Goal: Check status: Check status

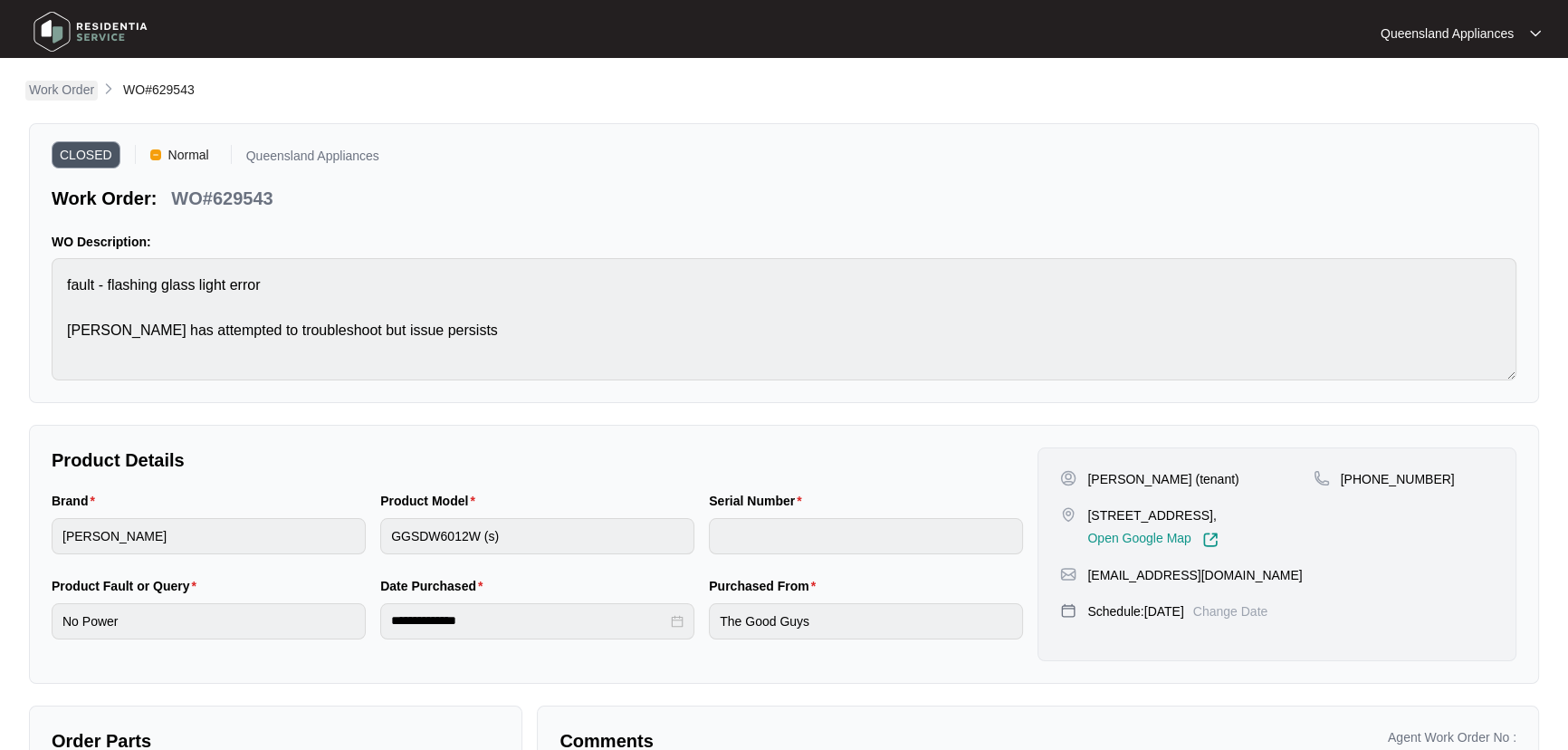
click at [63, 92] on p "Work Order" at bounding box center [61, 89] width 65 height 18
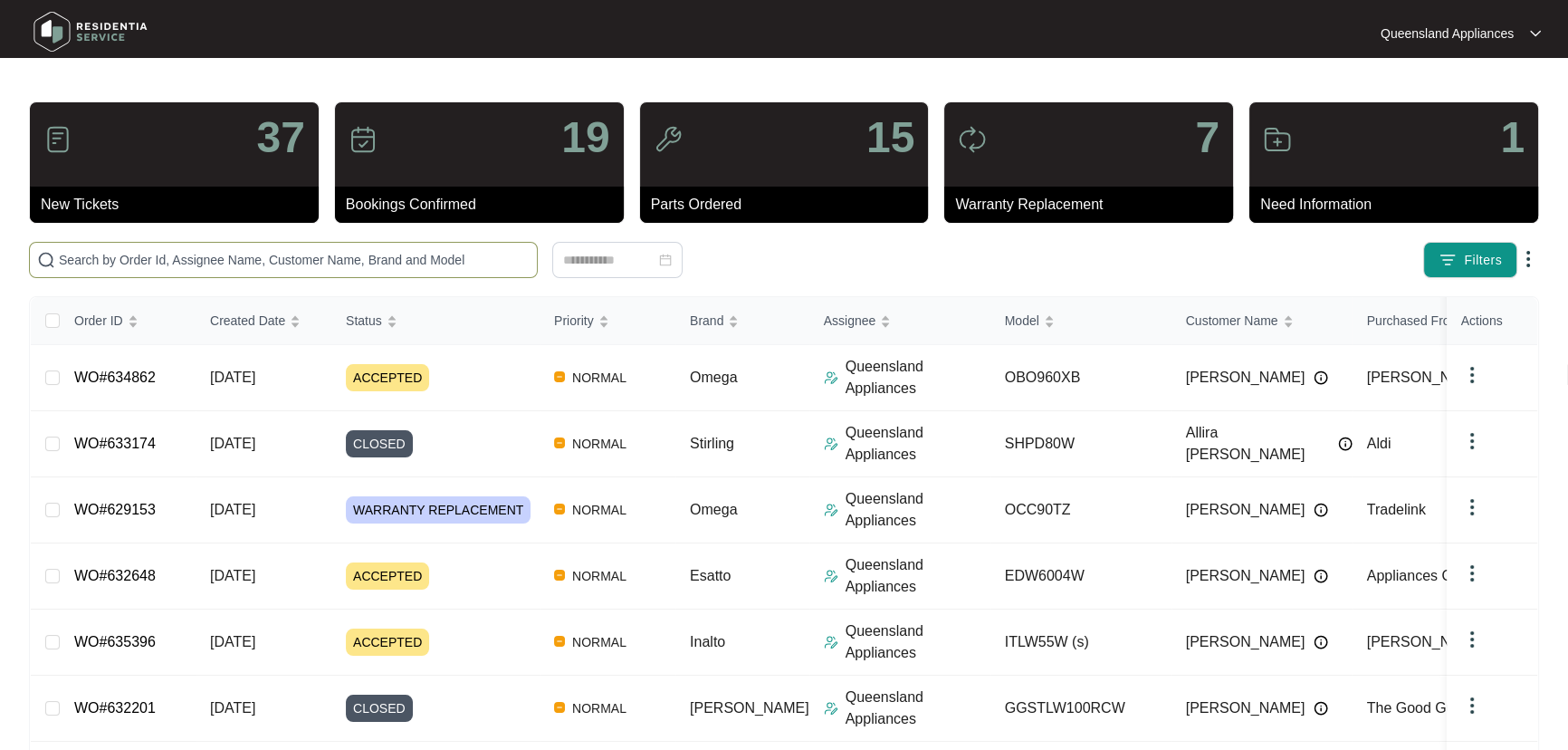
click at [457, 263] on input "text" at bounding box center [294, 260] width 470 height 20
paste input "630789"
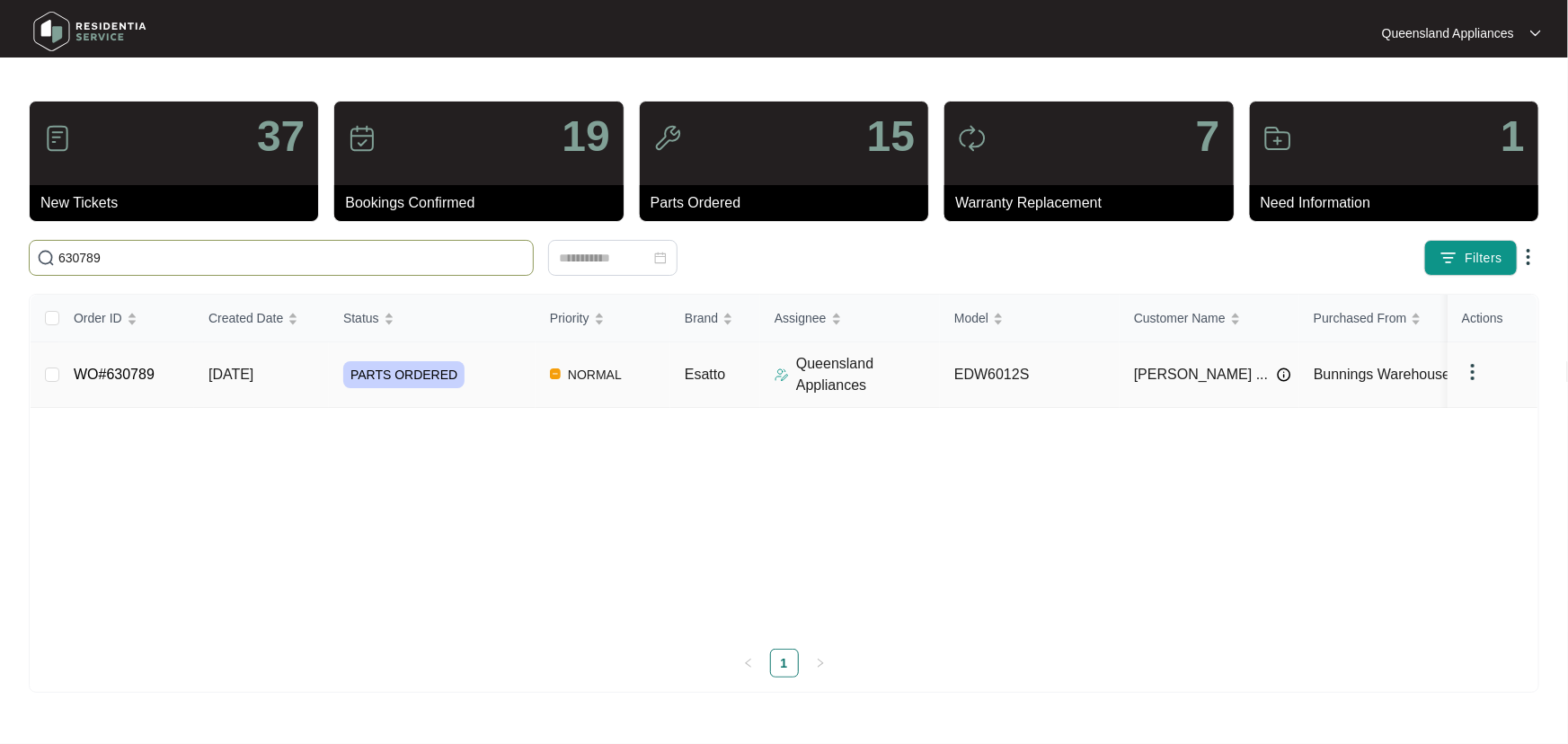
type input "630789"
click at [515, 382] on div "PARTS ORDERED" at bounding box center [440, 374] width 192 height 27
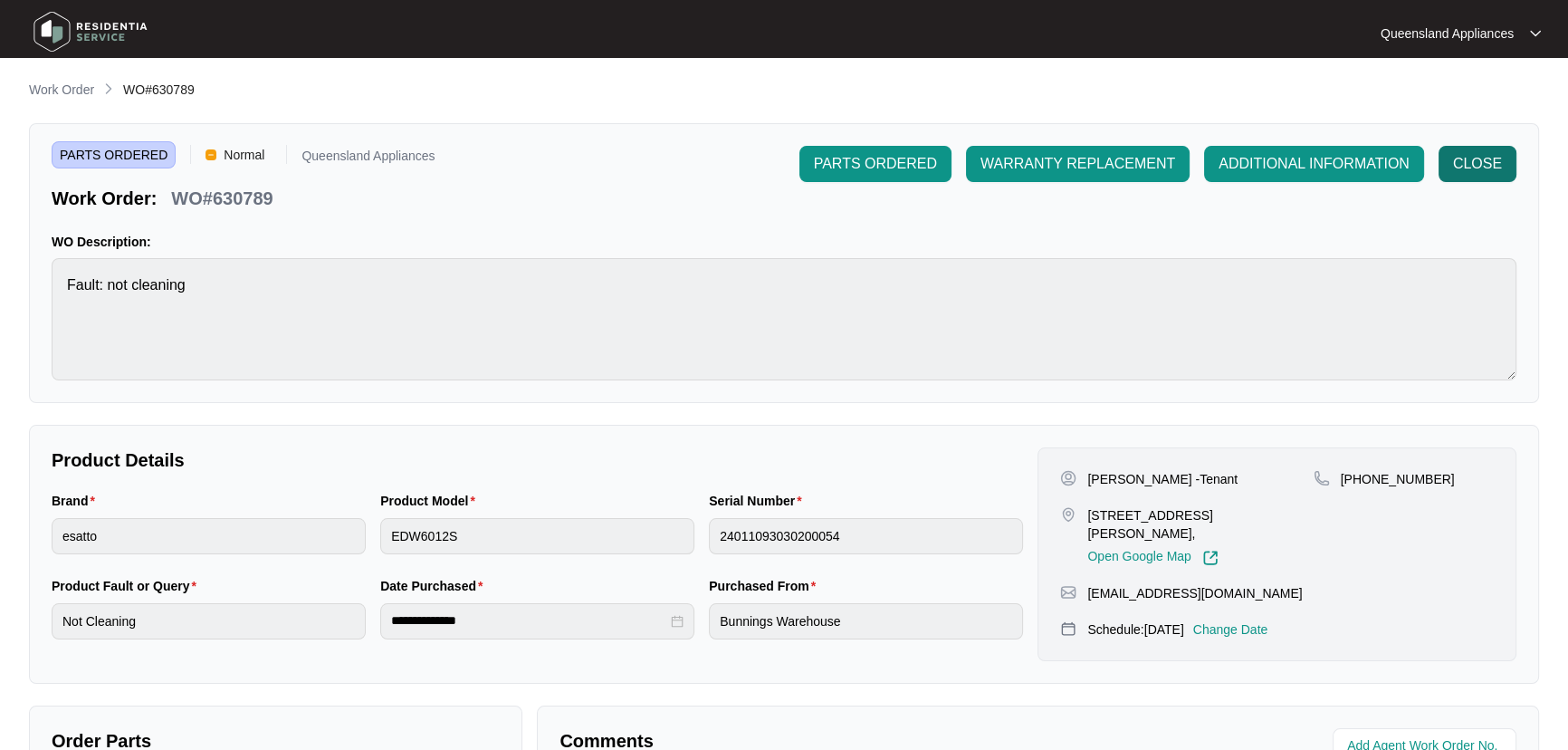
click at [1484, 152] on button "CLOSE" at bounding box center [1477, 164] width 78 height 36
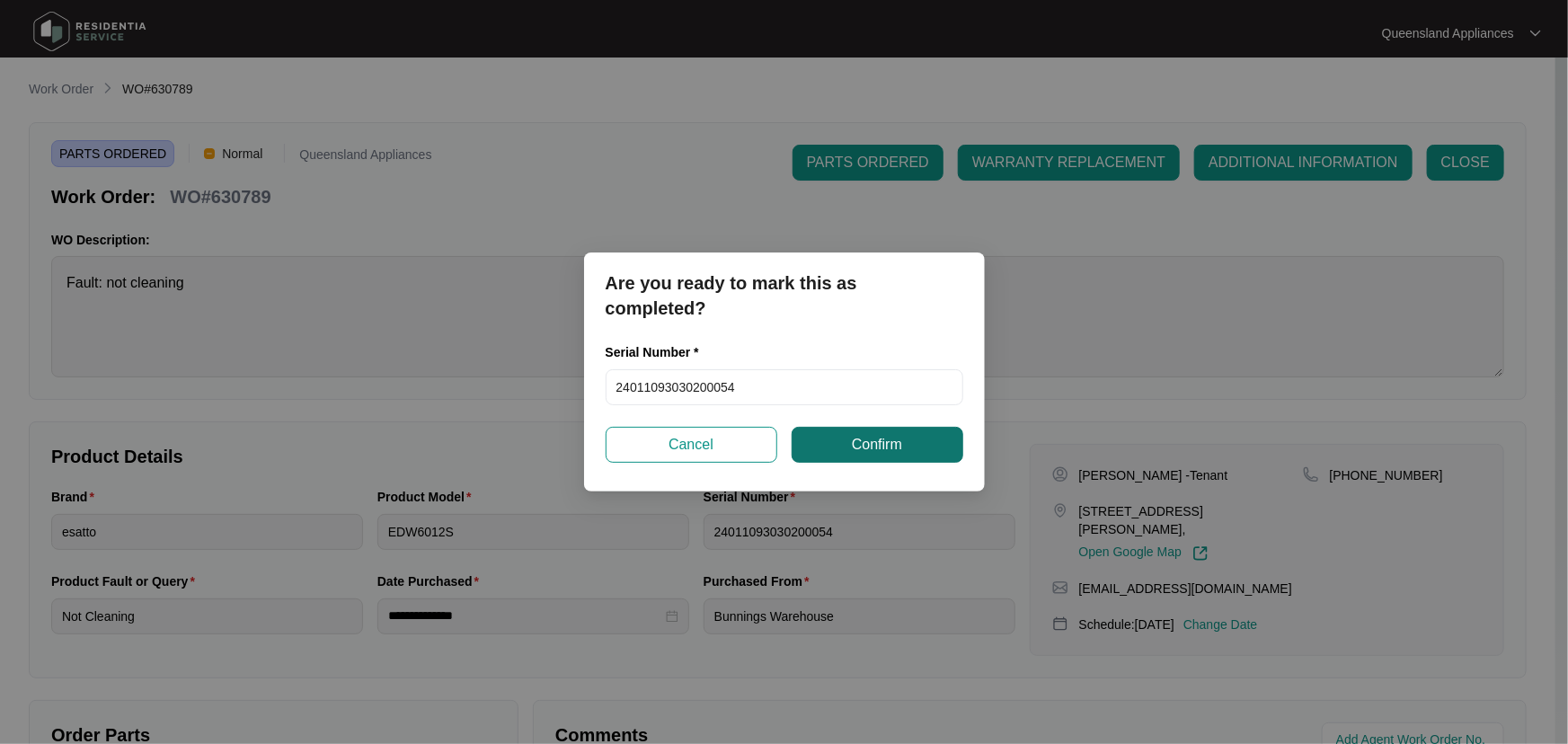
click at [876, 442] on span "Confirm" at bounding box center [877, 444] width 50 height 21
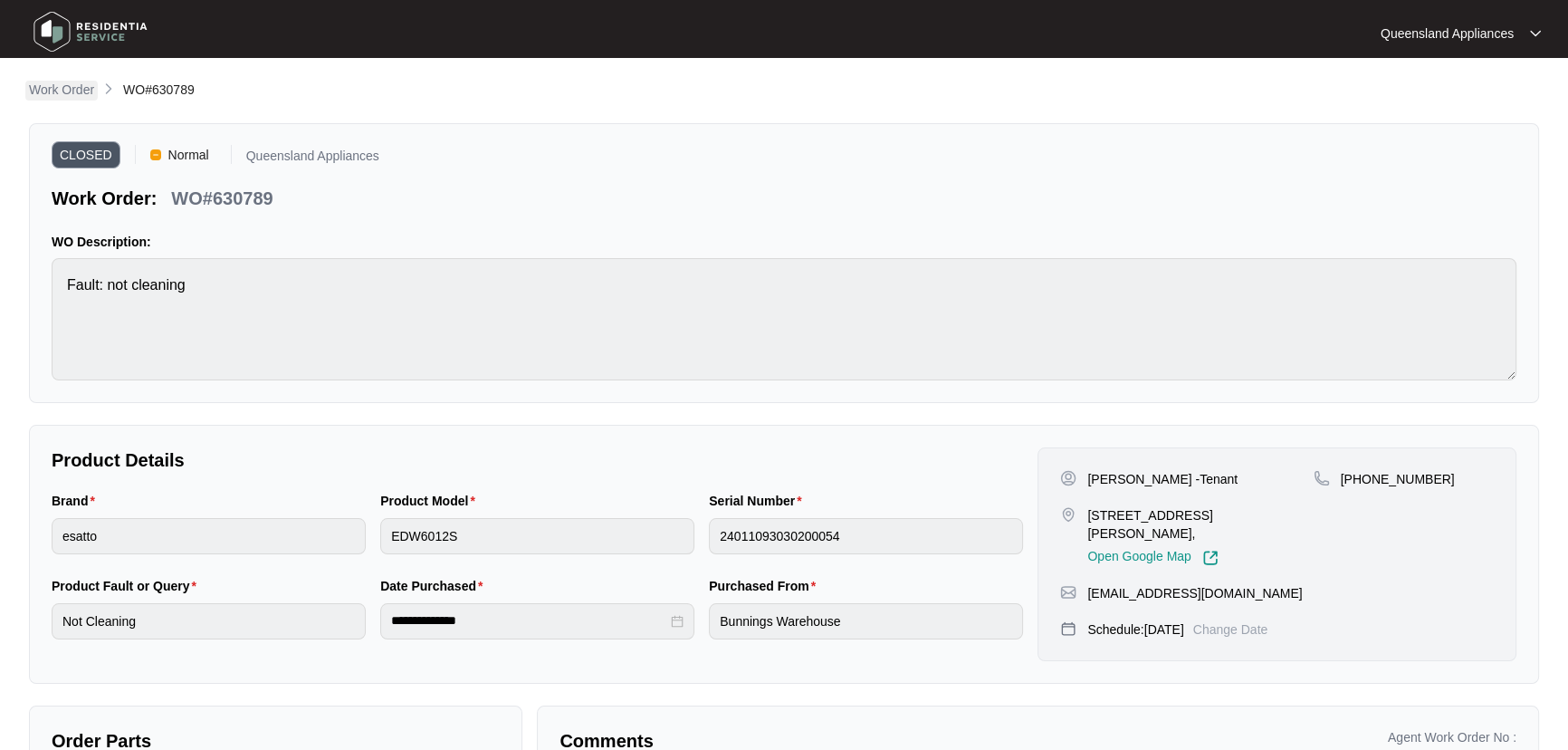
click at [72, 83] on p "Work Order" at bounding box center [61, 89] width 65 height 18
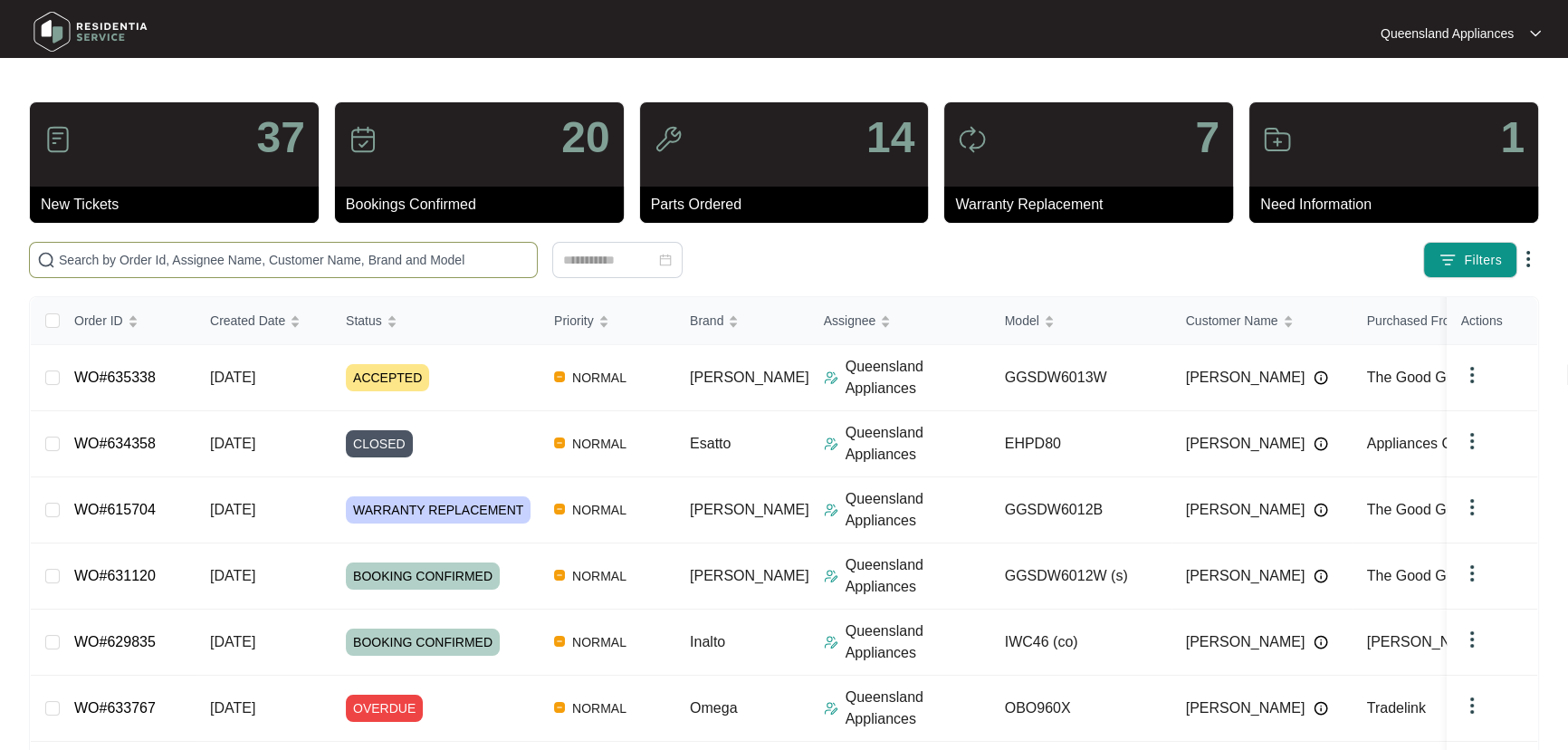
click at [430, 272] on span at bounding box center [283, 260] width 509 height 36
paste input "632317"
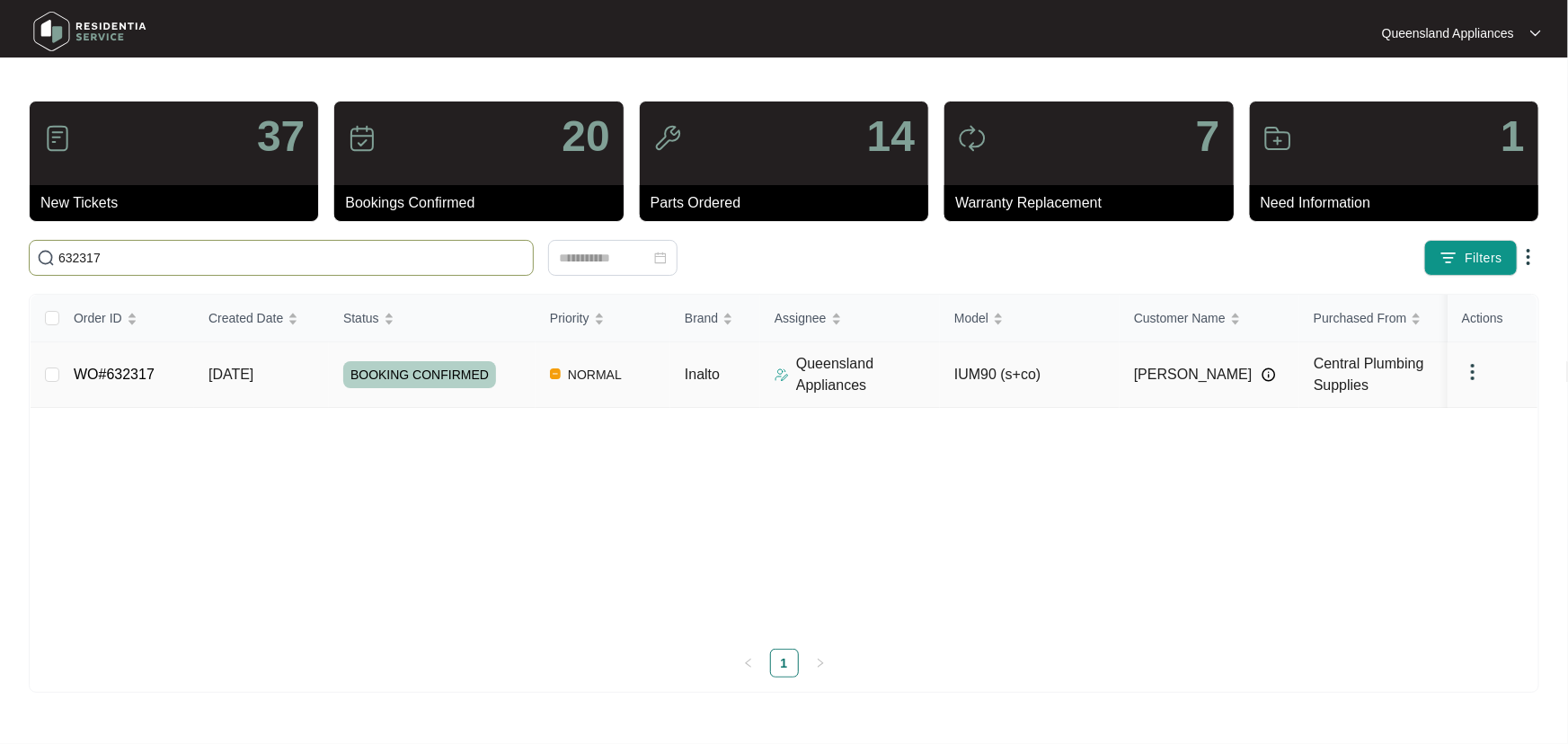
type input "632317"
click at [1080, 365] on td "IUM90 (s+co)" at bounding box center [1029, 375] width 179 height 65
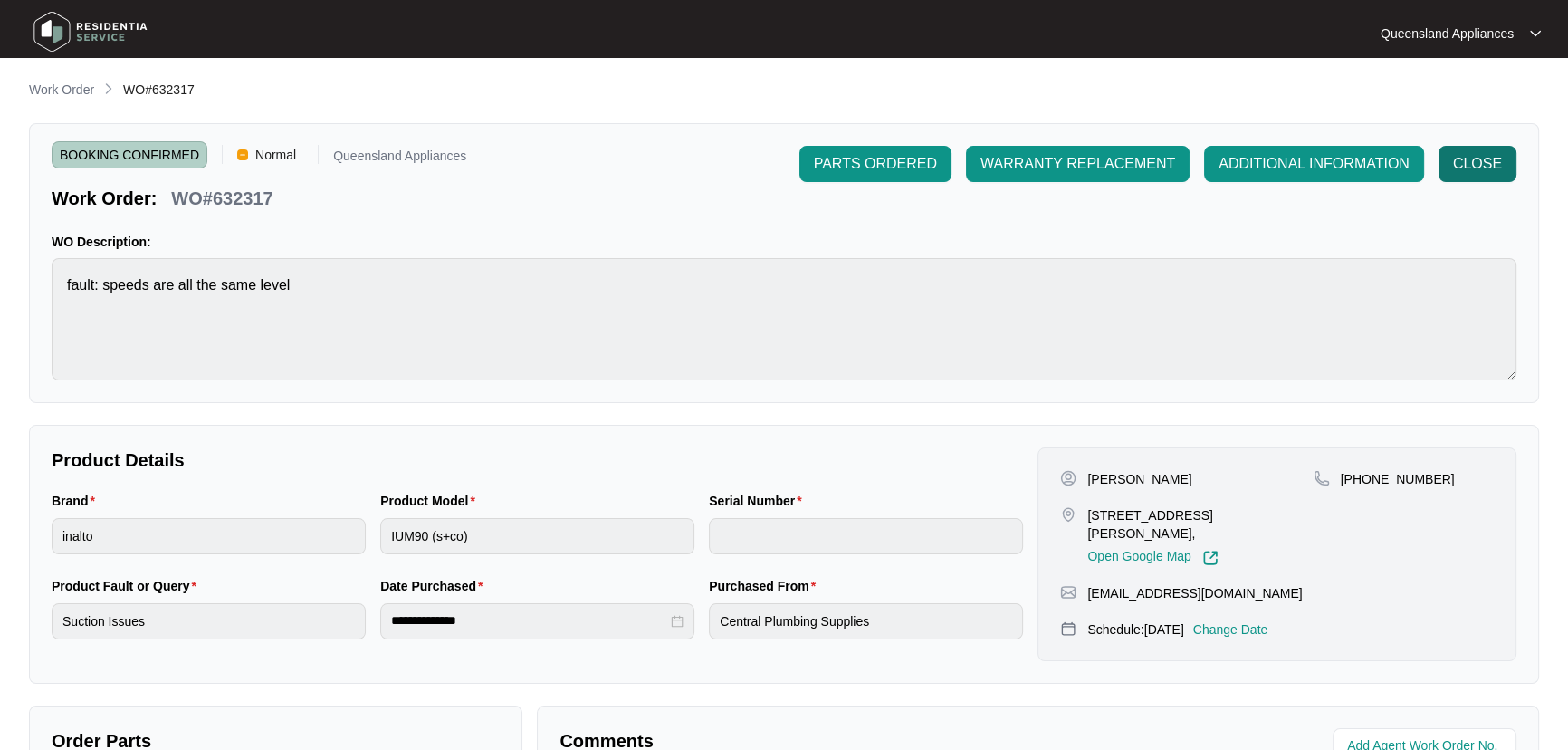
click at [1473, 146] on button "CLOSE" at bounding box center [1477, 164] width 78 height 36
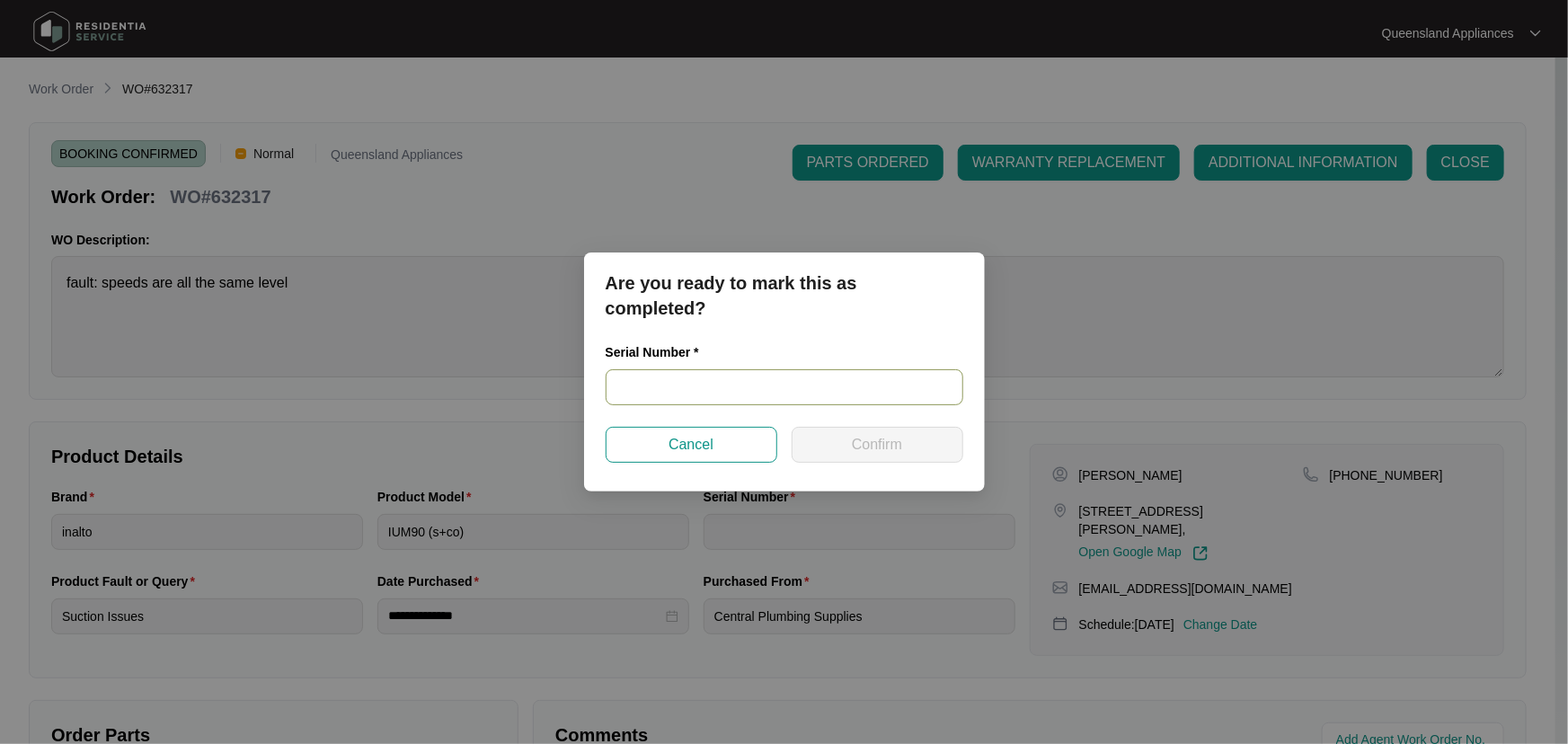
click at [826, 376] on input "text" at bounding box center [784, 386] width 358 height 35
paste input "RR1223001455"
type input "RR1223001455"
drag, startPoint x: 894, startPoint y: 441, endPoint x: 925, endPoint y: 431, distance: 32.6
click at [897, 441] on span "Confirm" at bounding box center [877, 444] width 50 height 21
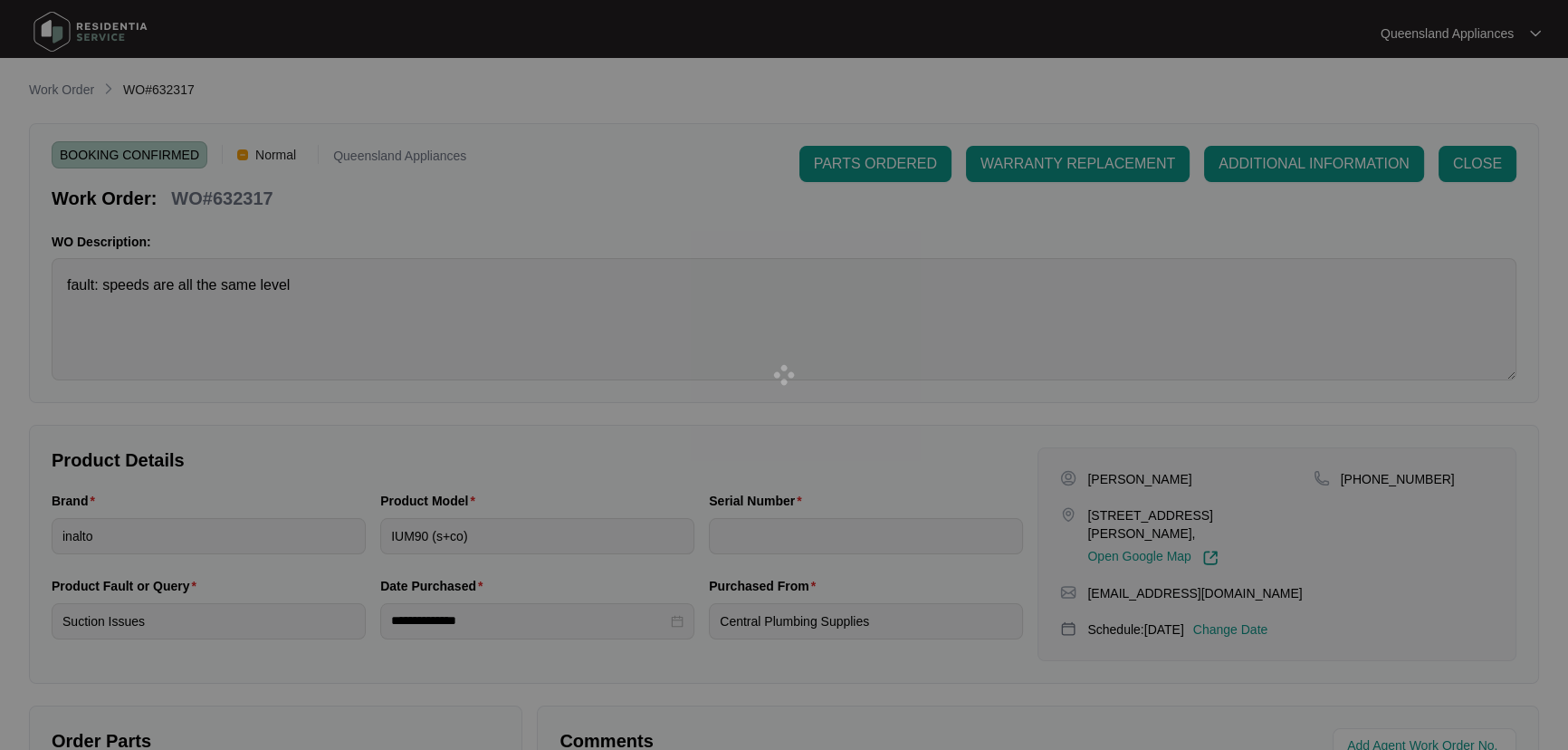
type input "RR1223001455"
